Goal: Find specific page/section

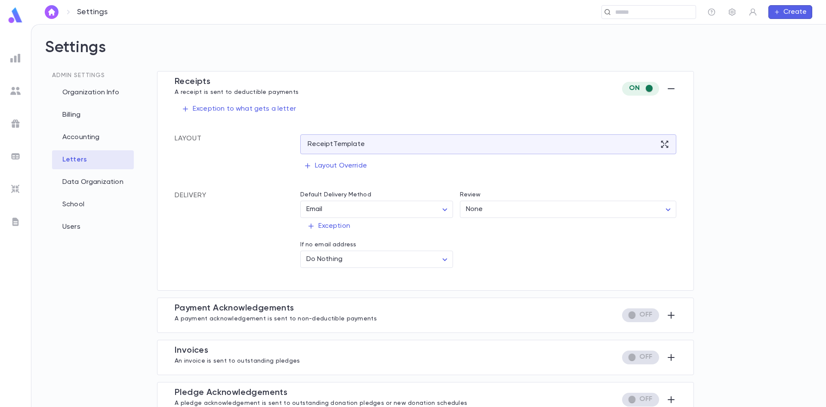
click at [18, 63] on div at bounding box center [15, 57] width 15 height 15
